Goal: Information Seeking & Learning: Learn about a topic

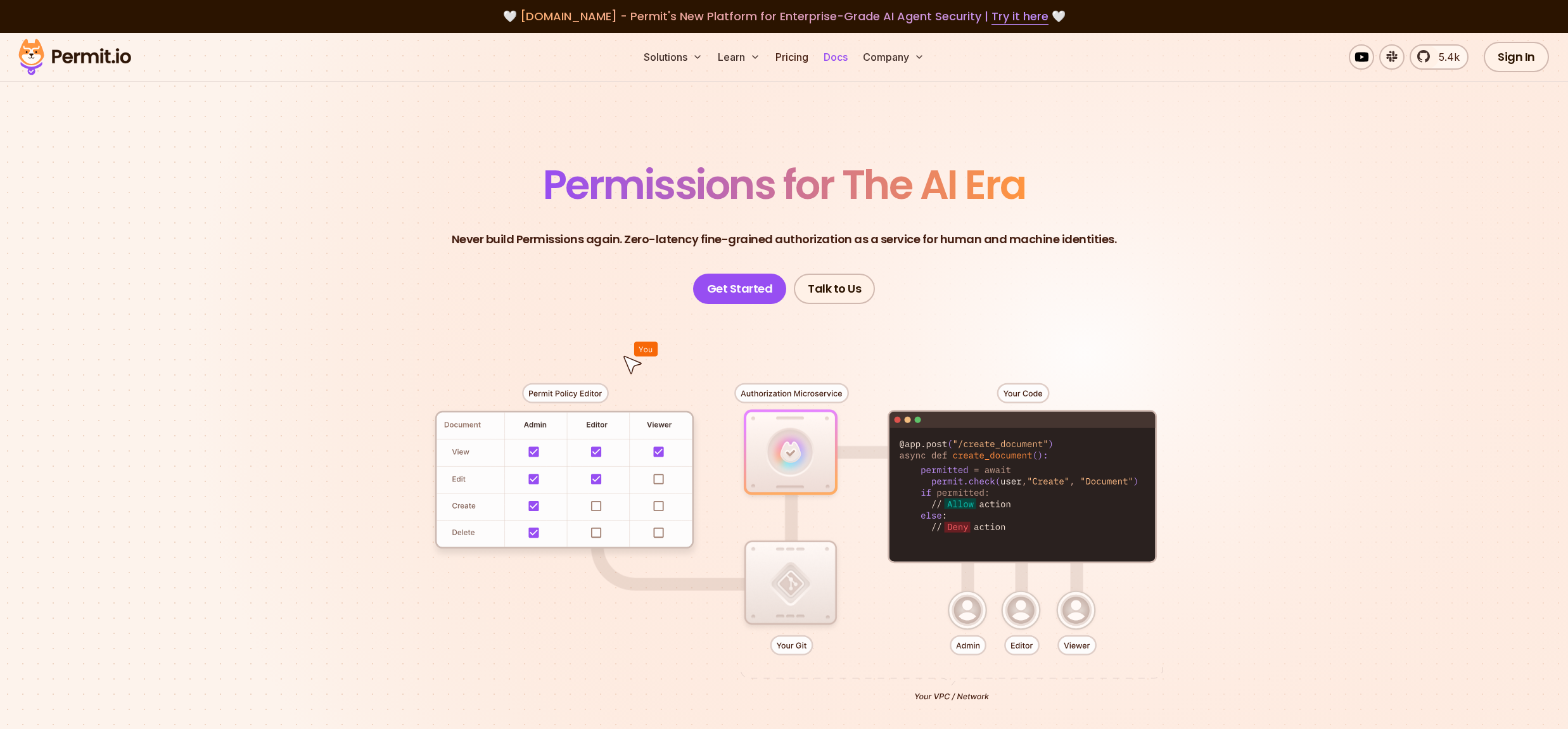
click at [833, 58] on link "Docs" at bounding box center [836, 57] width 35 height 25
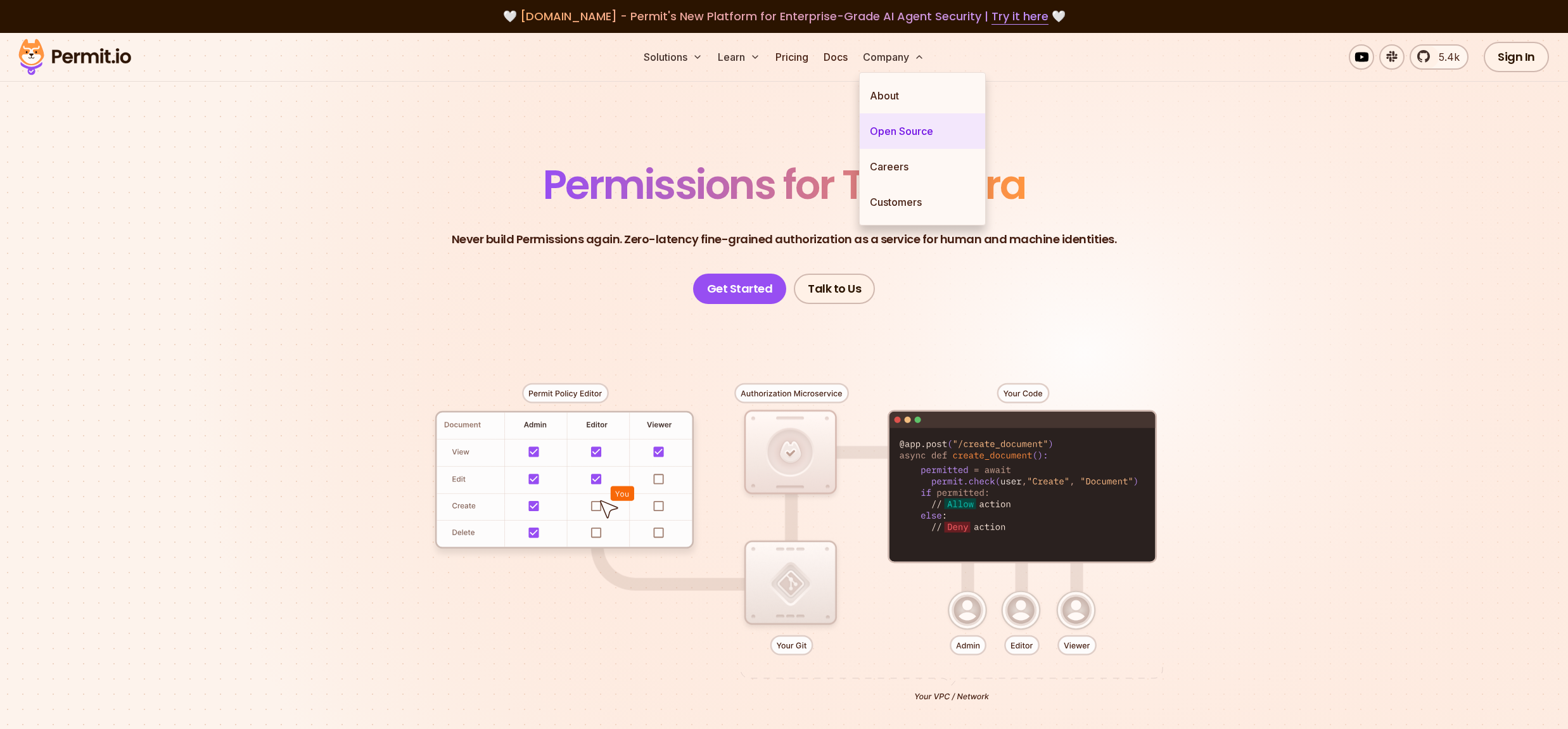
click at [895, 135] on link "Open Source" at bounding box center [922, 131] width 125 height 35
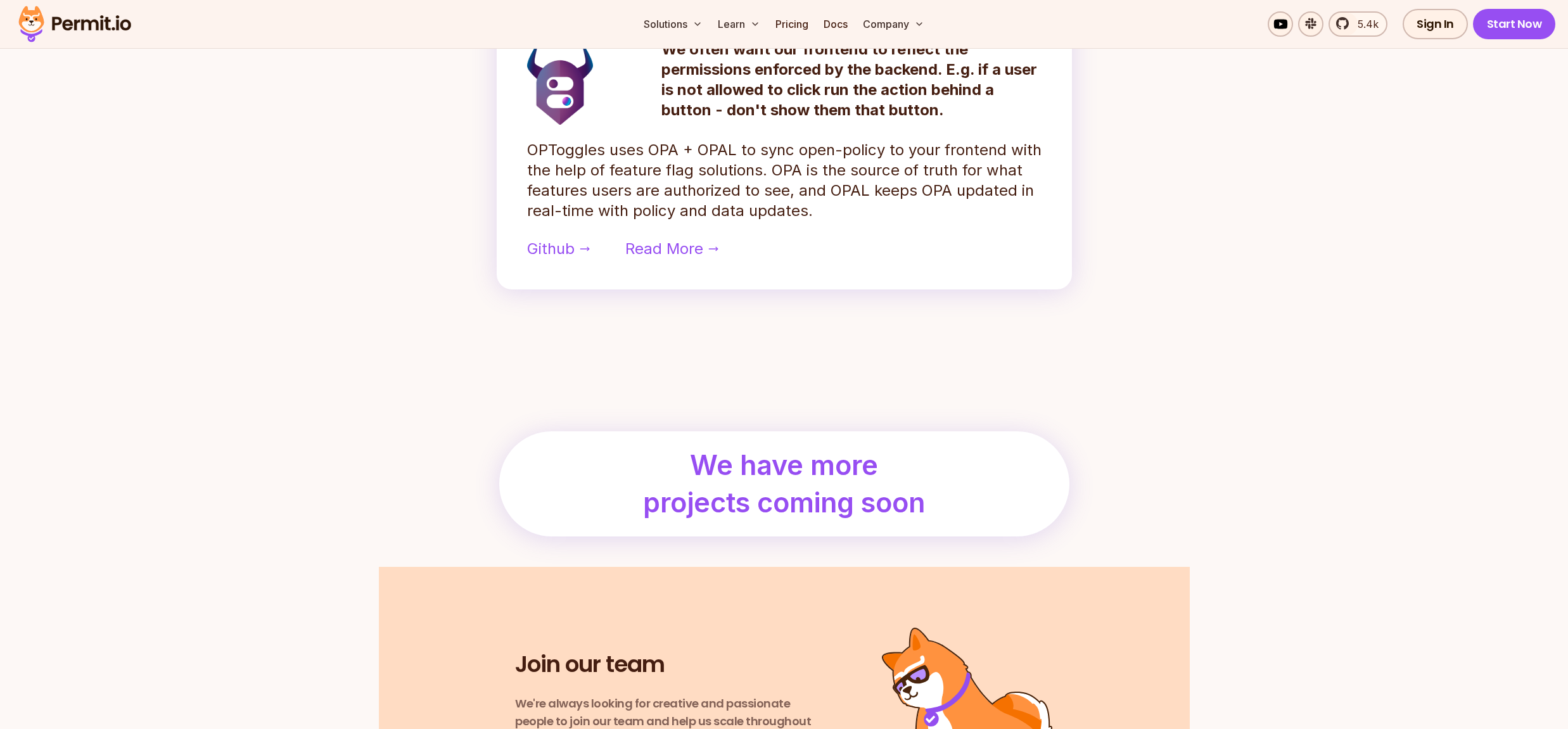
scroll to position [1483, 0]
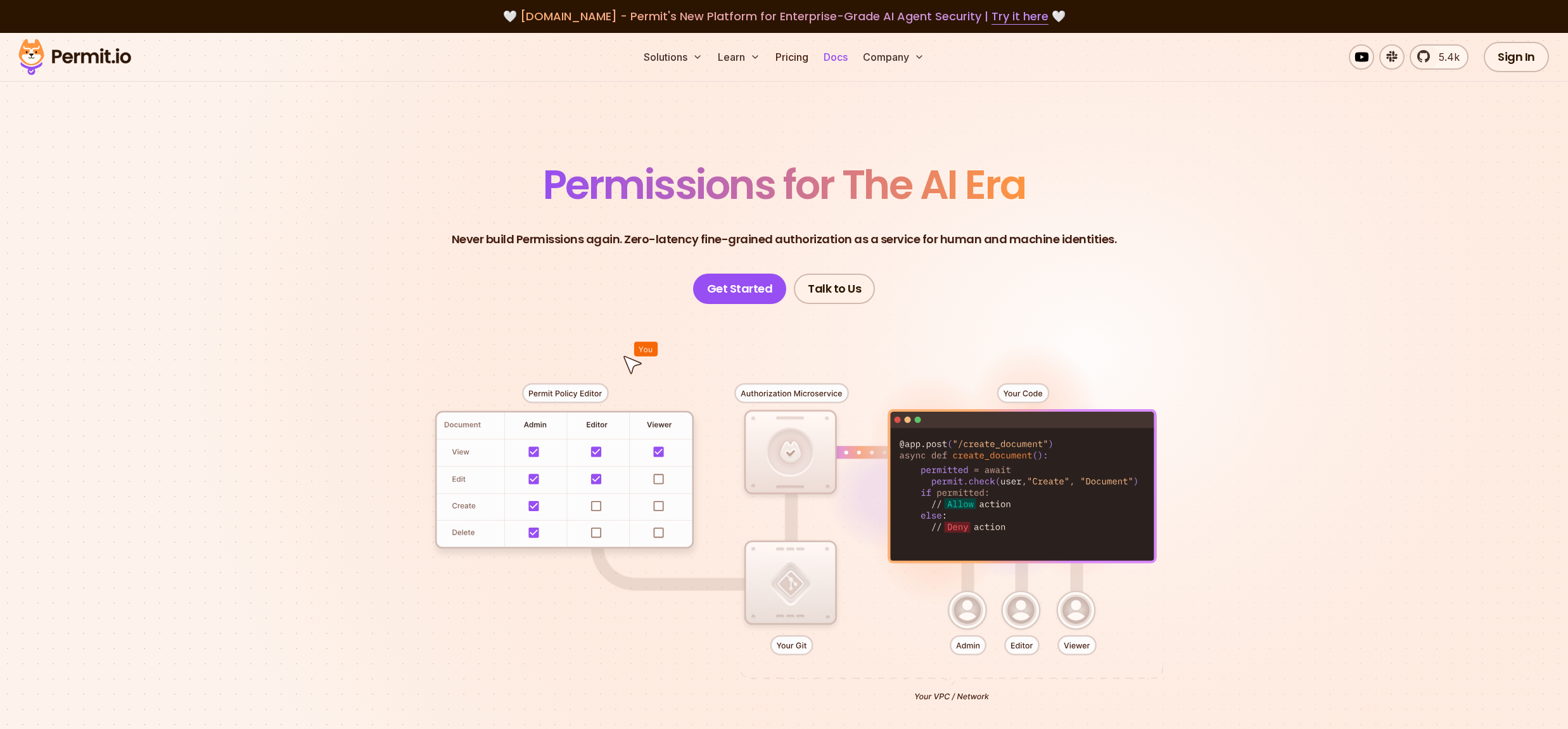
click at [831, 57] on link "Docs" at bounding box center [836, 57] width 35 height 25
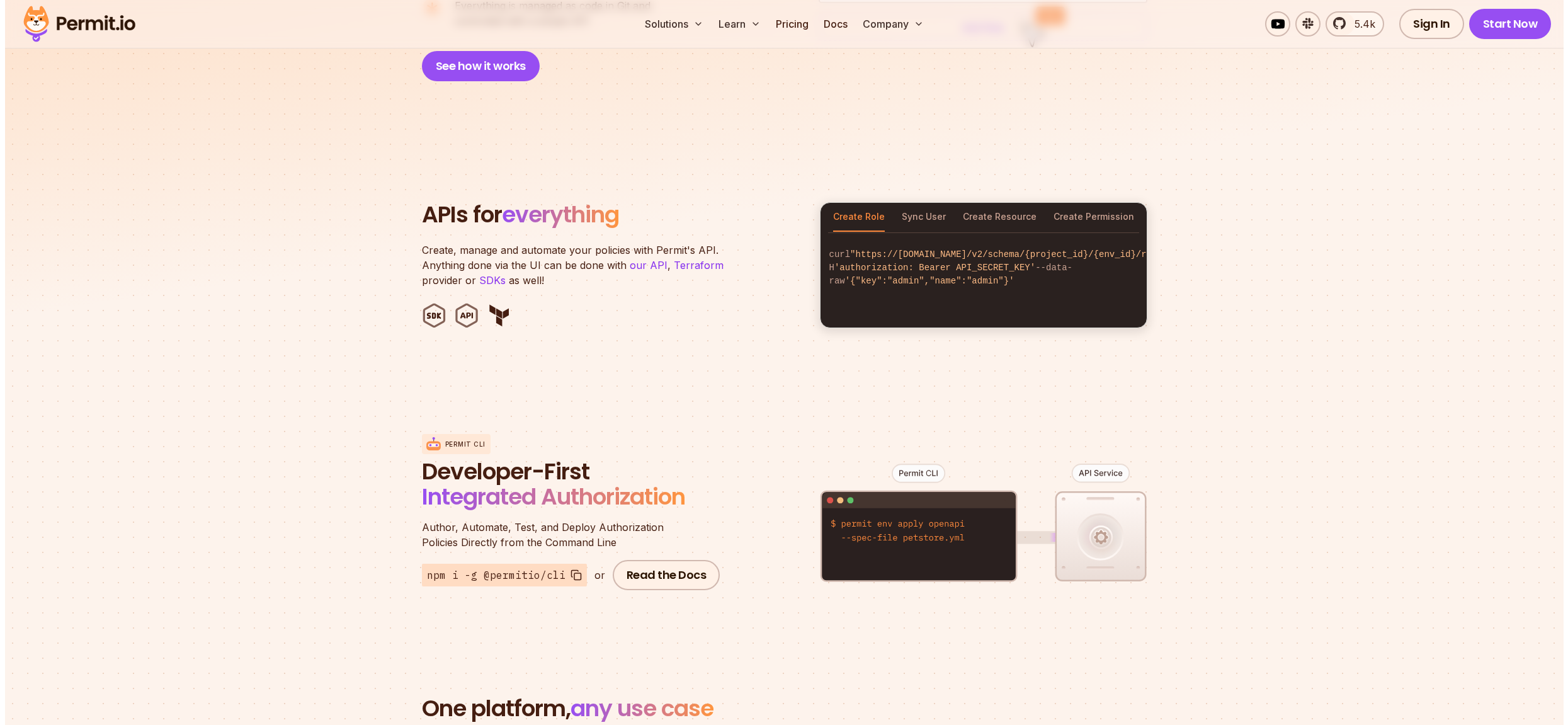
scroll to position [961, 0]
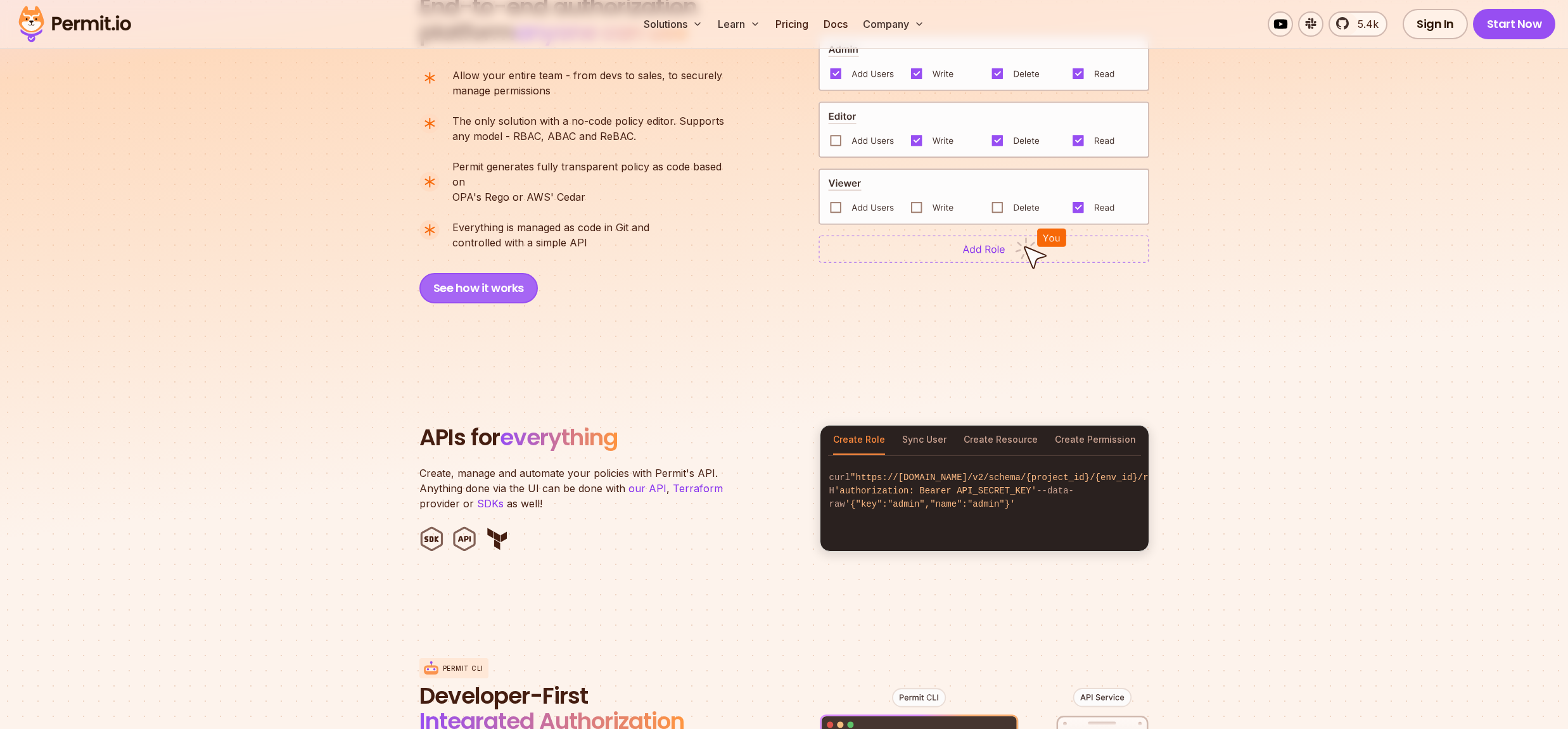
click at [510, 274] on button "See how it works" at bounding box center [478, 288] width 119 height 30
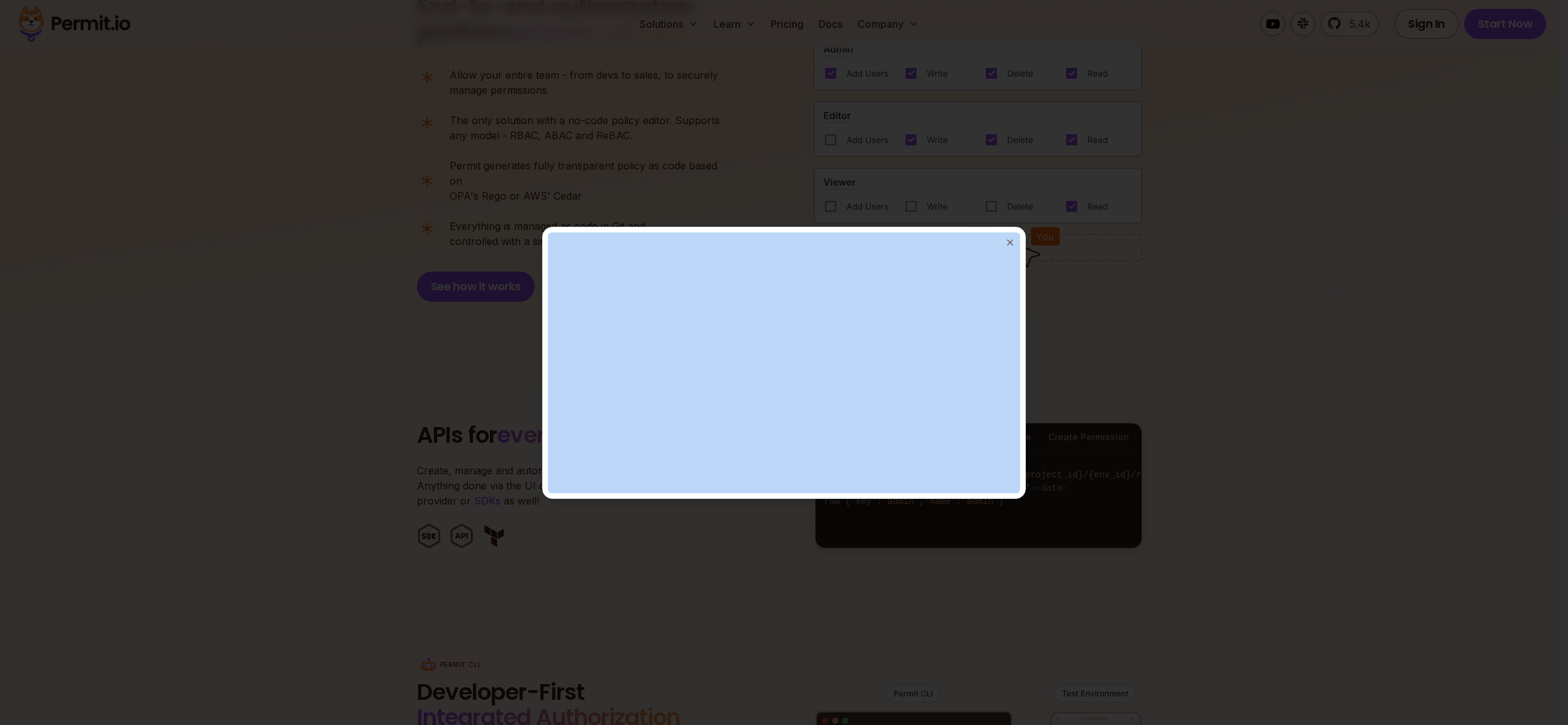
drag, startPoint x: 1017, startPoint y: 493, endPoint x: 976, endPoint y: 507, distance: 43.3
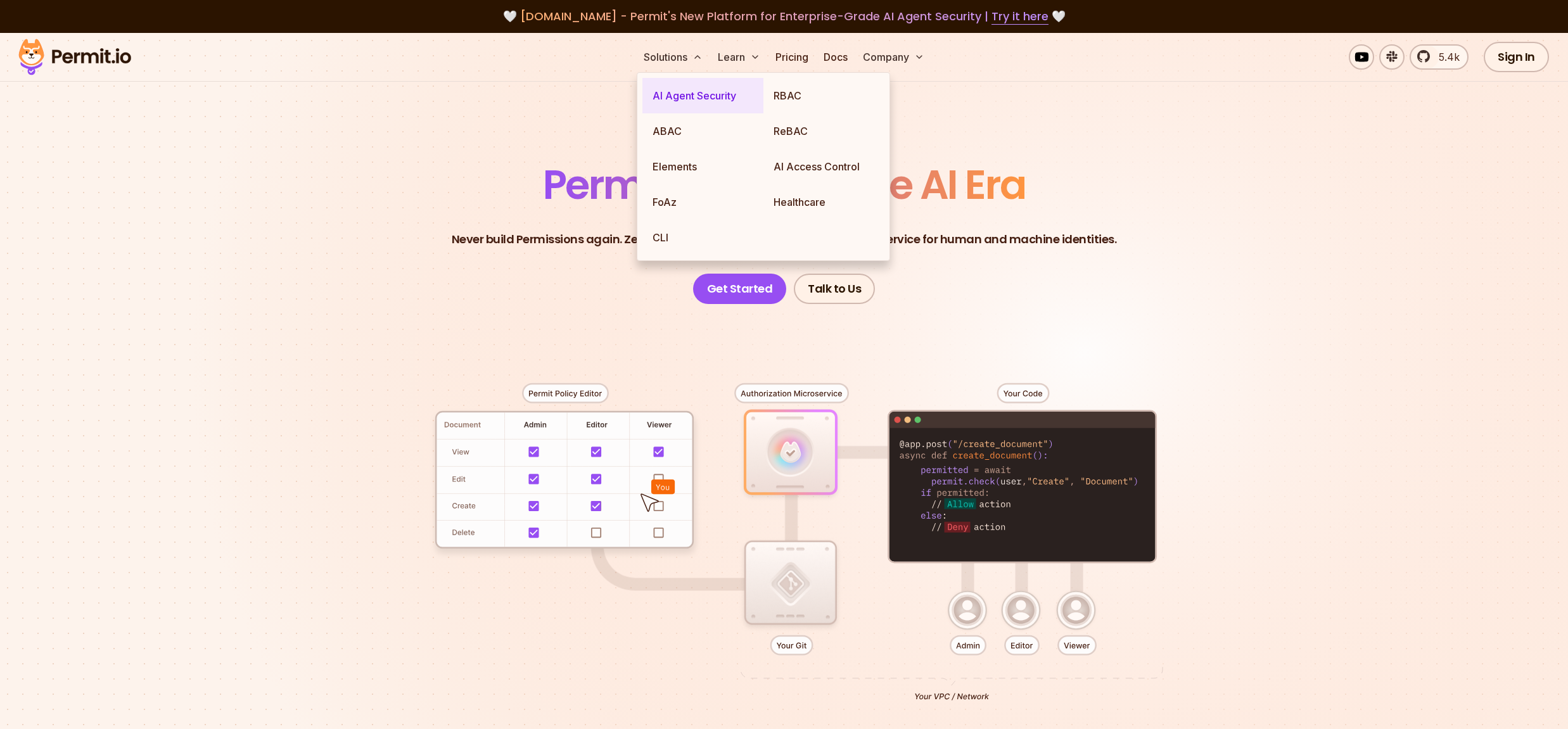
click at [674, 96] on link "AI Agent Security" at bounding box center [703, 96] width 121 height 35
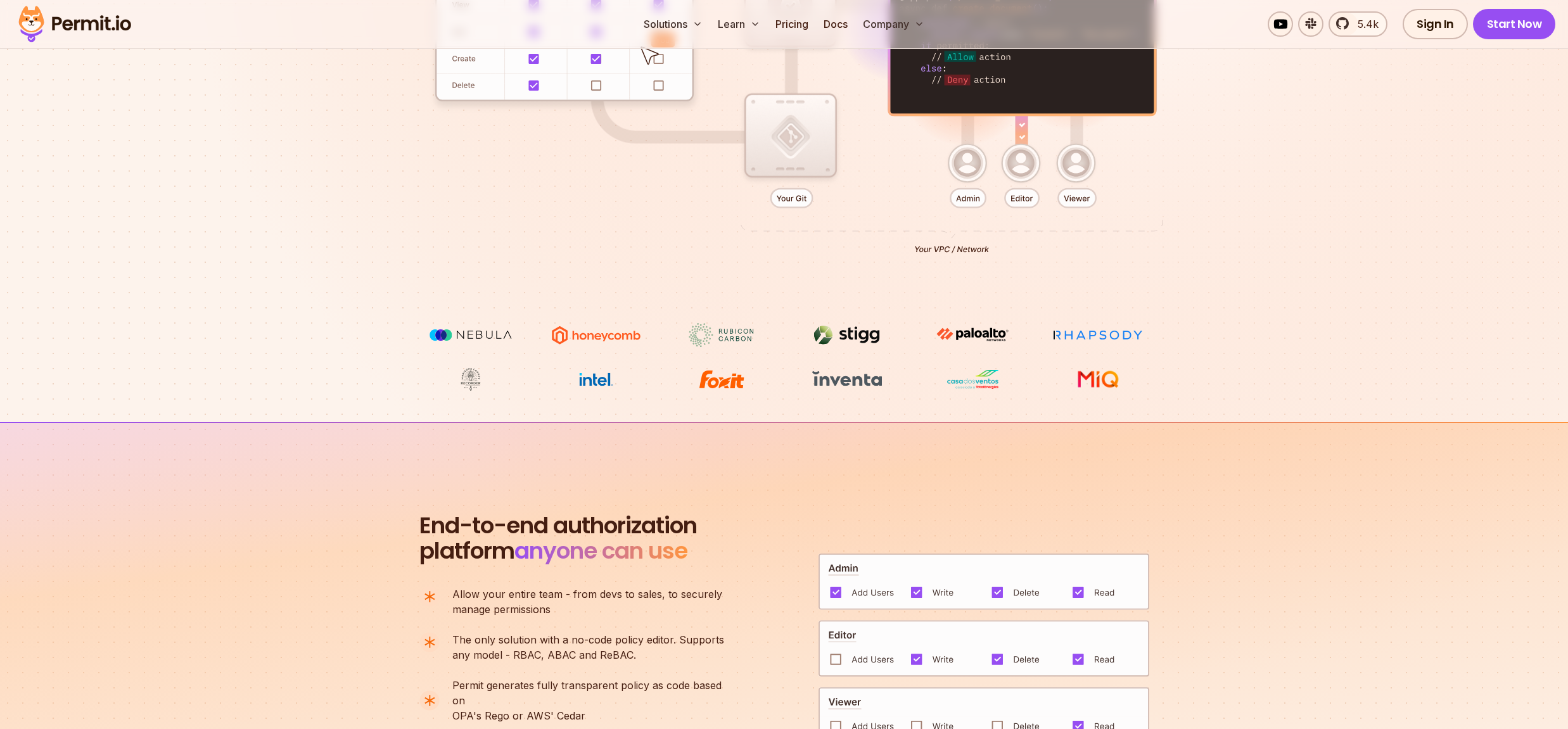
scroll to position [125, 0]
